Goal: Transaction & Acquisition: Purchase product/service

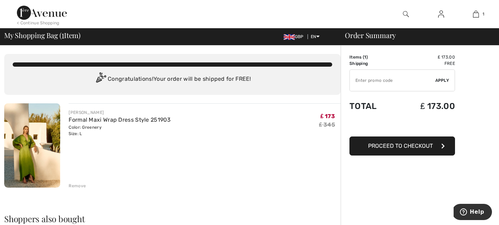
click at [358, 81] on input "TEXT" at bounding box center [393, 80] width 86 height 21
type input "NEW15"
click at [443, 79] on span "Apply" at bounding box center [443, 80] width 14 height 6
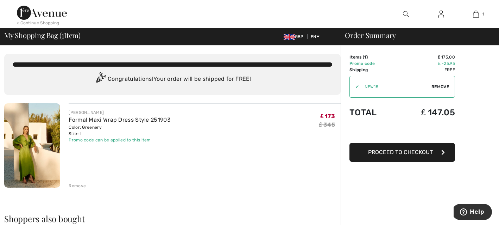
click at [406, 153] on span "Proceed to Checkout" at bounding box center [400, 152] width 65 height 7
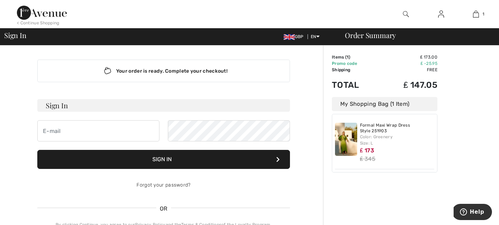
click at [45, 135] on input "email" at bounding box center [98, 130] width 122 height 21
type input "heatherdesouza@sky.com"
click at [164, 160] on button "Sign In" at bounding box center [163, 159] width 253 height 19
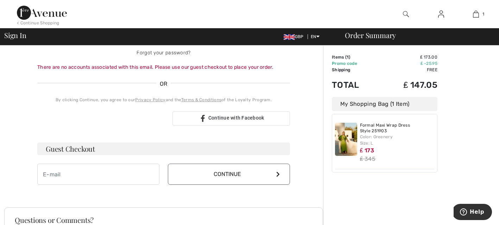
scroll to position [133, 0]
click at [42, 178] on input "email" at bounding box center [98, 173] width 122 height 21
type input "heatherdesouza@sky.com"
click at [279, 172] on icon at bounding box center [279, 173] width 4 height 6
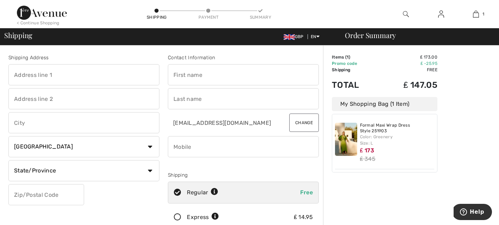
click at [18, 76] on input "text" at bounding box center [83, 74] width 151 height 21
type input "24 STAINTON DRIVE, HEELANDS"
type input "HEELANDS"
type input "MILTON KEYNES"
select select "GB"
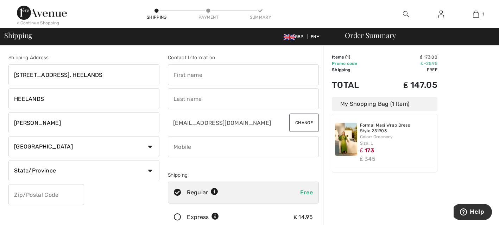
type input "MK13 7QN"
type input "Heather"
type input "De Souza"
type input "07930382782"
type input "BUCKS"
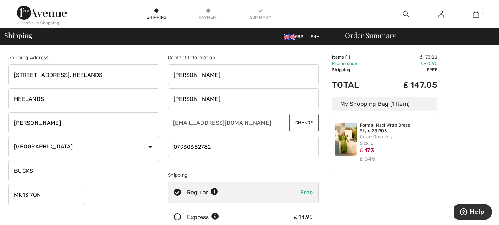
type input "MK137QN"
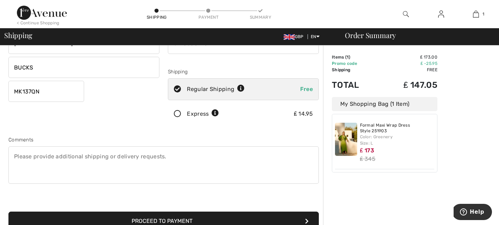
scroll to position [99, 0]
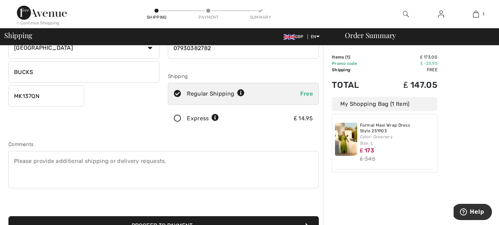
click at [177, 118] on icon at bounding box center [177, 118] width 19 height 7
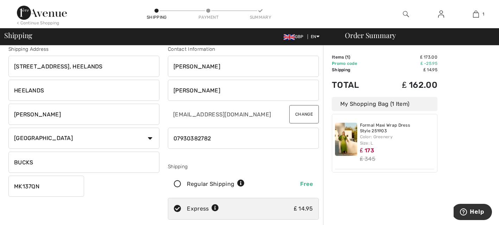
scroll to position [0, 0]
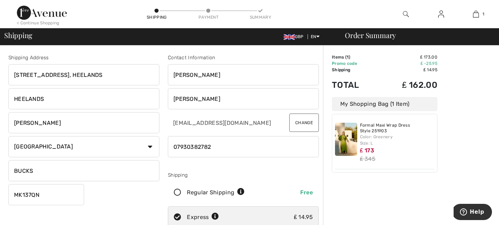
click at [176, 192] on icon at bounding box center [177, 192] width 19 height 7
radio input "true"
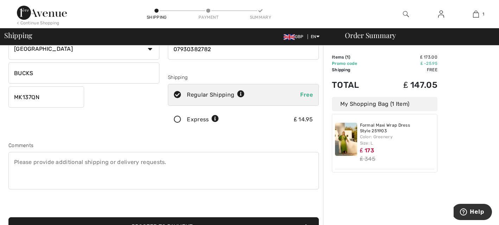
scroll to position [99, 0]
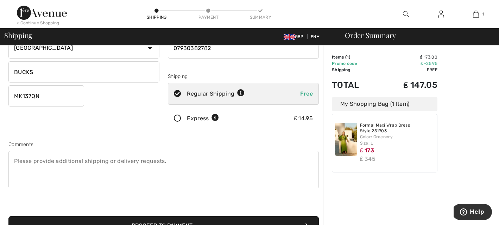
click at [15, 160] on textarea at bounding box center [163, 169] width 311 height 37
type textarea "IF NOT IN PLEASE DELIVER TO HOUSE NBR 26. MANY THANKS"
click at [316, 206] on div "Proceed to Payment" at bounding box center [163, 217] width 319 height 36
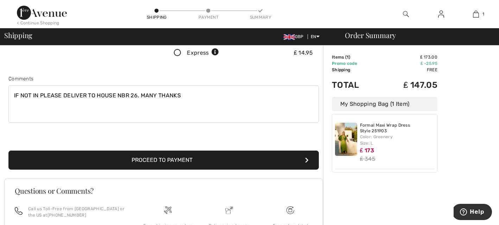
scroll to position [169, 0]
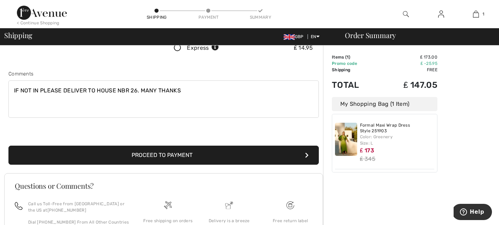
click at [183, 155] on button "Proceed to Payment" at bounding box center [163, 154] width 311 height 19
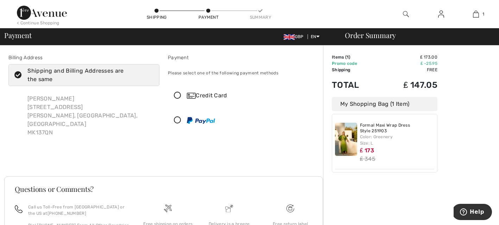
click at [179, 96] on icon at bounding box center [177, 95] width 19 height 7
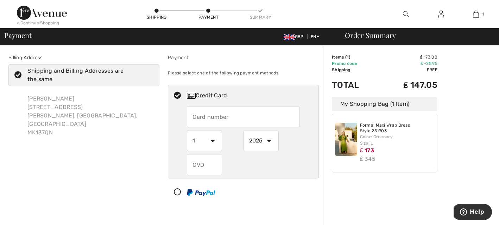
click at [194, 118] on input "text" at bounding box center [243, 116] width 113 height 21
type input "4929155102570001"
click at [197, 165] on input "text" at bounding box center [204, 164] width 35 height 21
click at [214, 141] on select "1 2 3 4 5 6 7 8 9 10 11 12" at bounding box center [204, 140] width 35 height 21
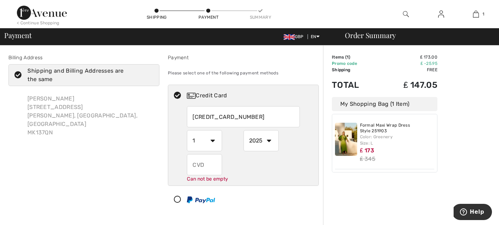
select select "9"
click at [268, 142] on select "2025 2026 2027 2028 2029 2030 2031 2032 2033 2034 2035" at bounding box center [261, 140] width 35 height 21
select select "2028"
click at [195, 165] on input "text" at bounding box center [204, 164] width 35 height 21
type input "685"
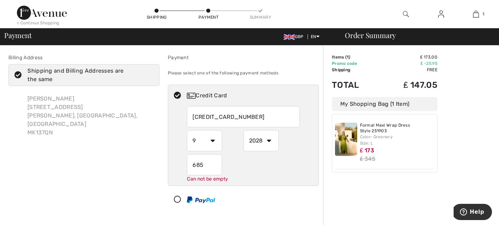
click at [140, 157] on div "Billing Address Shipping and Billing Addresses are the same Heather De Souza 24…" at bounding box center [84, 133] width 160 height 159
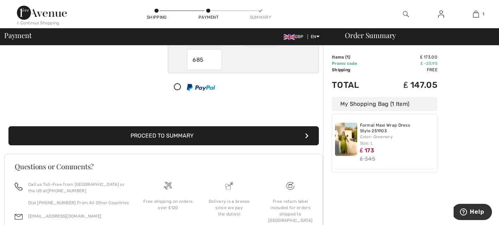
scroll to position [113, 0]
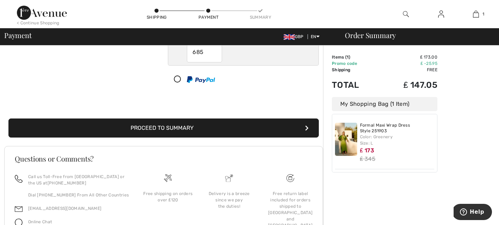
click at [181, 128] on button "Proceed to Summary" at bounding box center [163, 127] width 311 height 19
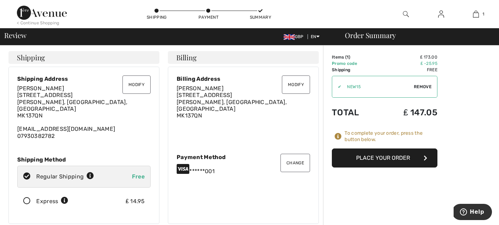
click at [393, 157] on button "Place Your Order" at bounding box center [385, 157] width 106 height 19
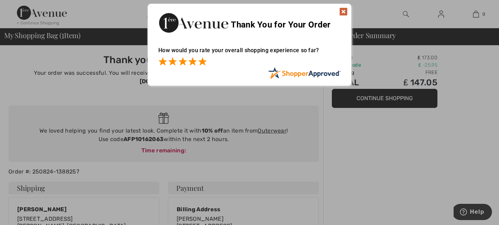
click at [205, 62] on span at bounding box center [202, 61] width 8 height 8
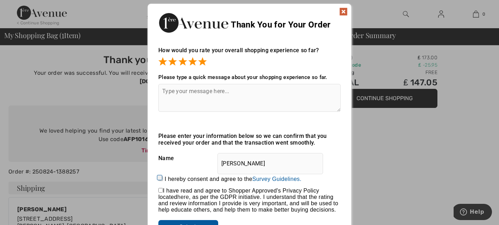
click at [343, 11] on img at bounding box center [344, 11] width 8 height 8
